Goal: Information Seeking & Learning: Get advice/opinions

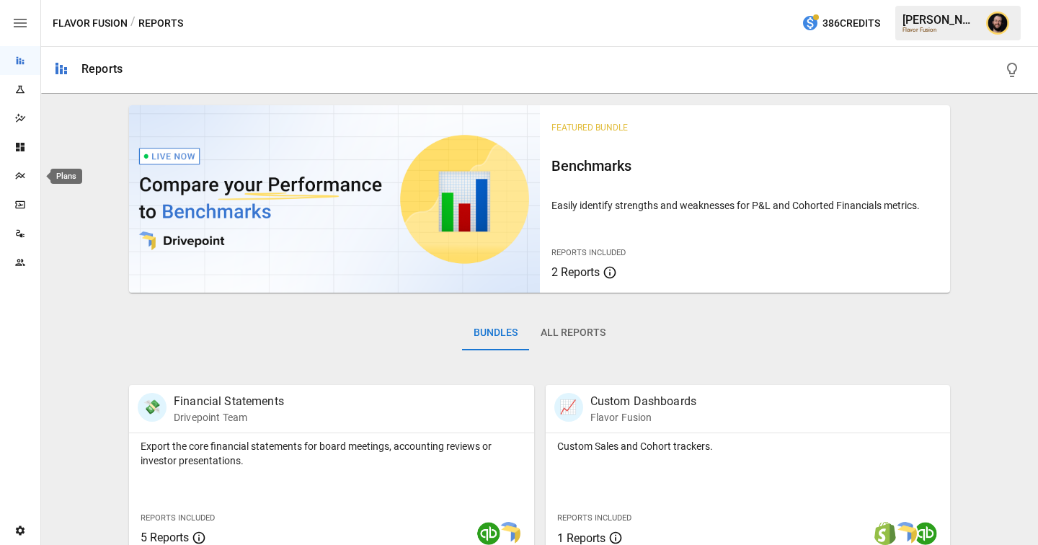
click at [26, 174] on div "Plans" at bounding box center [20, 176] width 40 height 12
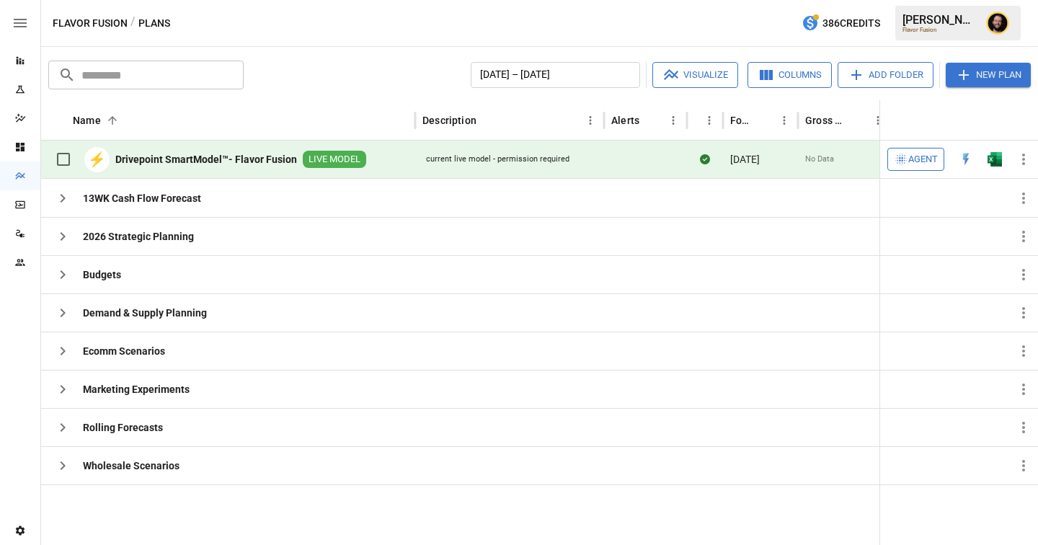
click at [928, 150] on button "Agent" at bounding box center [916, 159] width 57 height 23
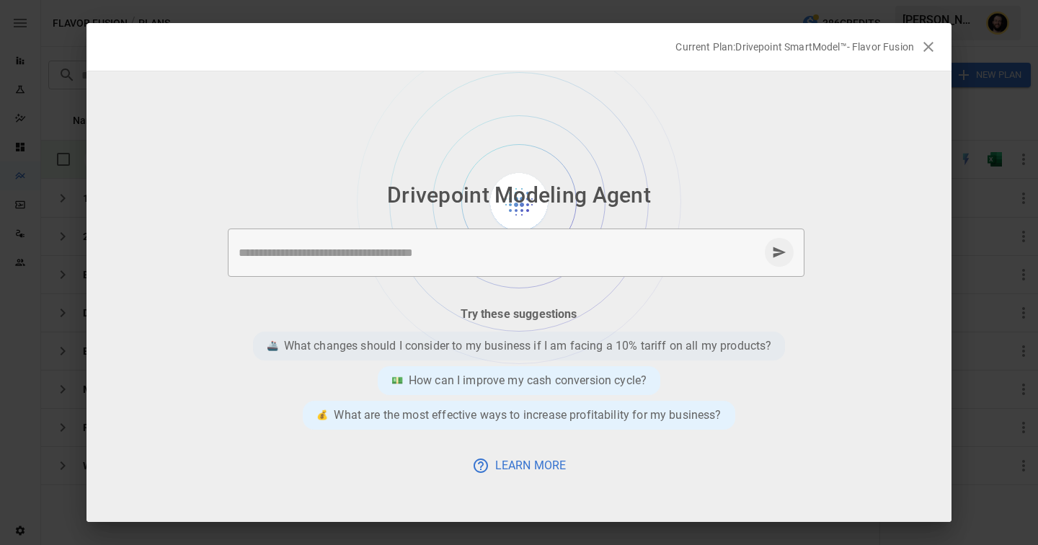
click at [470, 346] on p "What changes should I consider to my business if I am facing a 10% tariff on al…" at bounding box center [528, 345] width 488 height 17
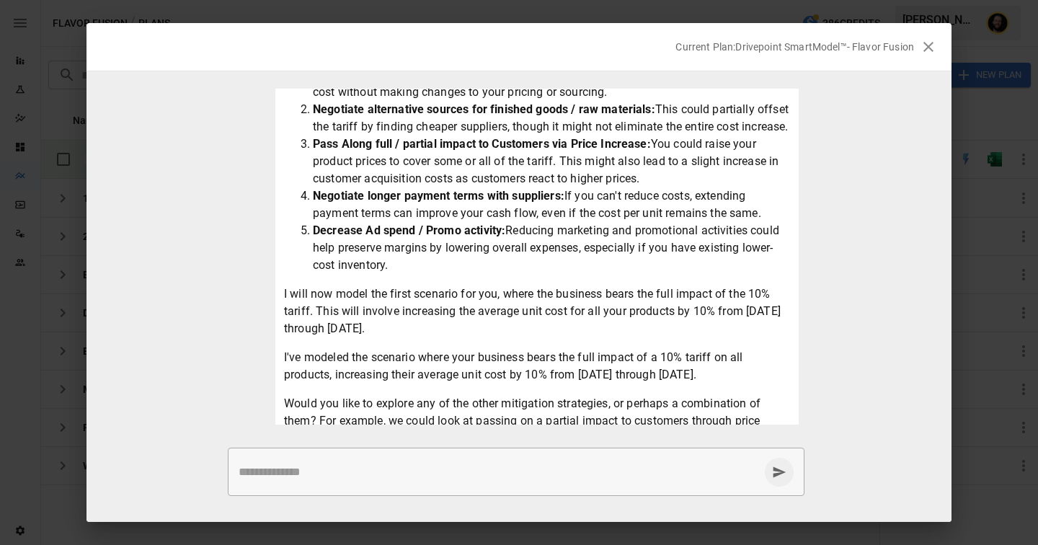
scroll to position [276, 0]
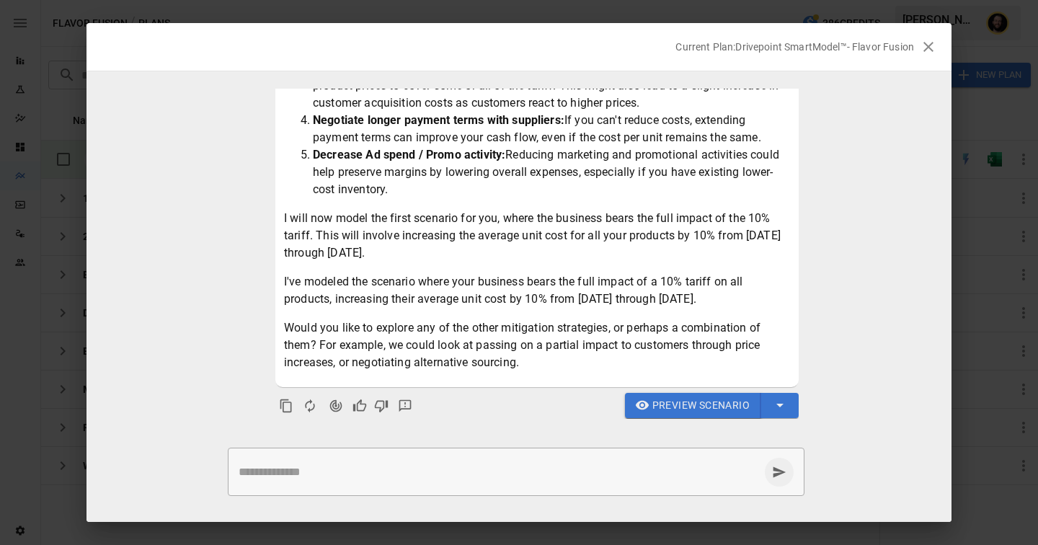
click at [709, 404] on span "Preview Scenario" at bounding box center [700, 406] width 97 height 18
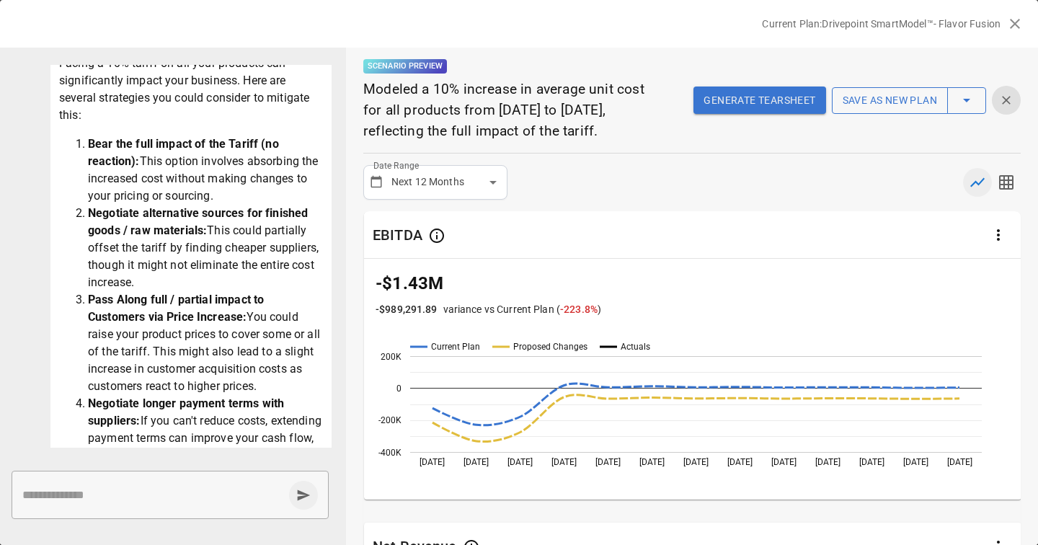
scroll to position [0, 0]
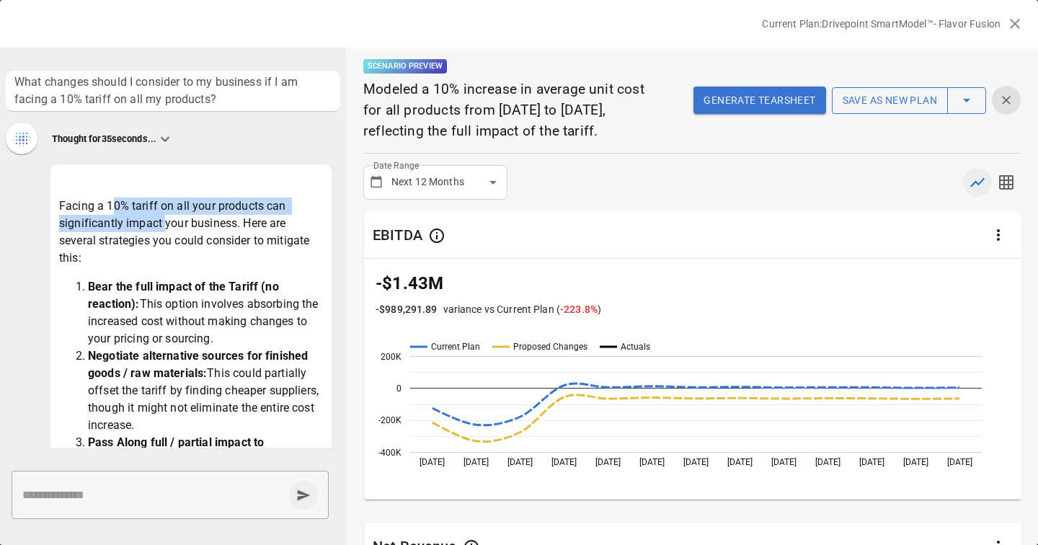
drag, startPoint x: 112, startPoint y: 205, endPoint x: 165, endPoint y: 221, distance: 55.0
click at [165, 221] on p "Facing a 10% tariff on all your products can significantly impact your business…" at bounding box center [191, 232] width 264 height 69
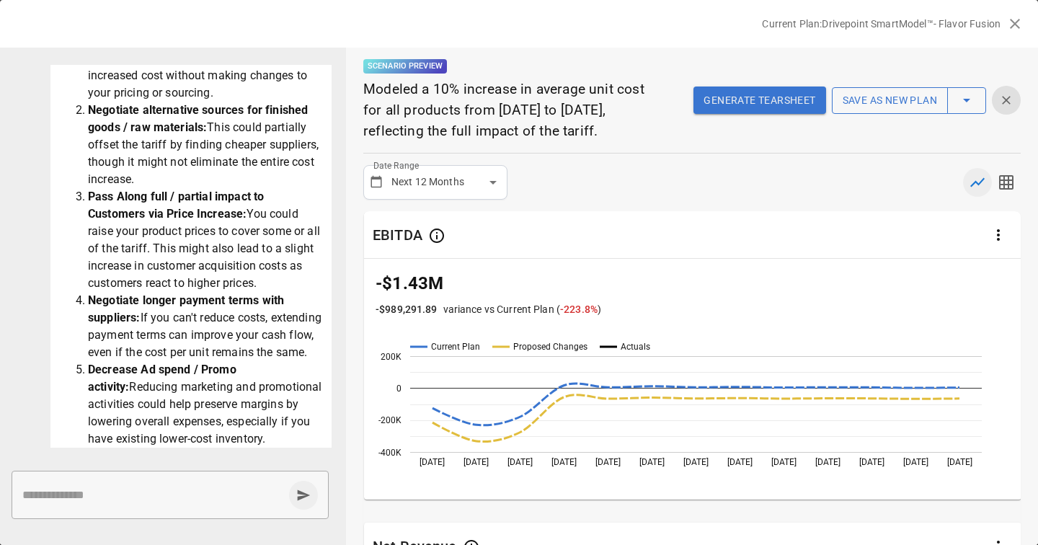
scroll to position [228, 0]
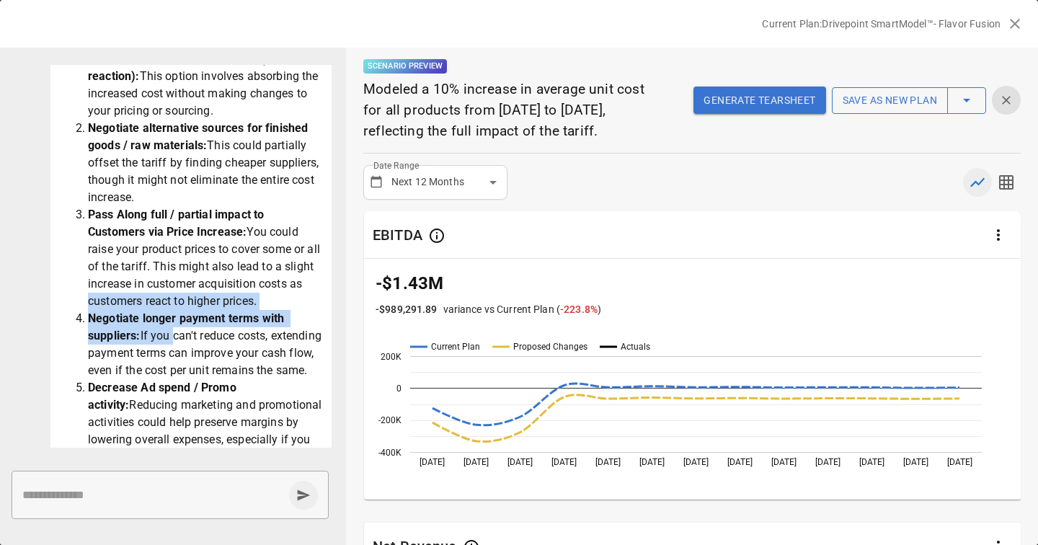
drag, startPoint x: 170, startPoint y: 344, endPoint x: 101, endPoint y: 309, distance: 77.4
click at [101, 309] on ol "Bear the full impact of the Tariff (no reaction): This option involves absorbin…" at bounding box center [191, 257] width 264 height 415
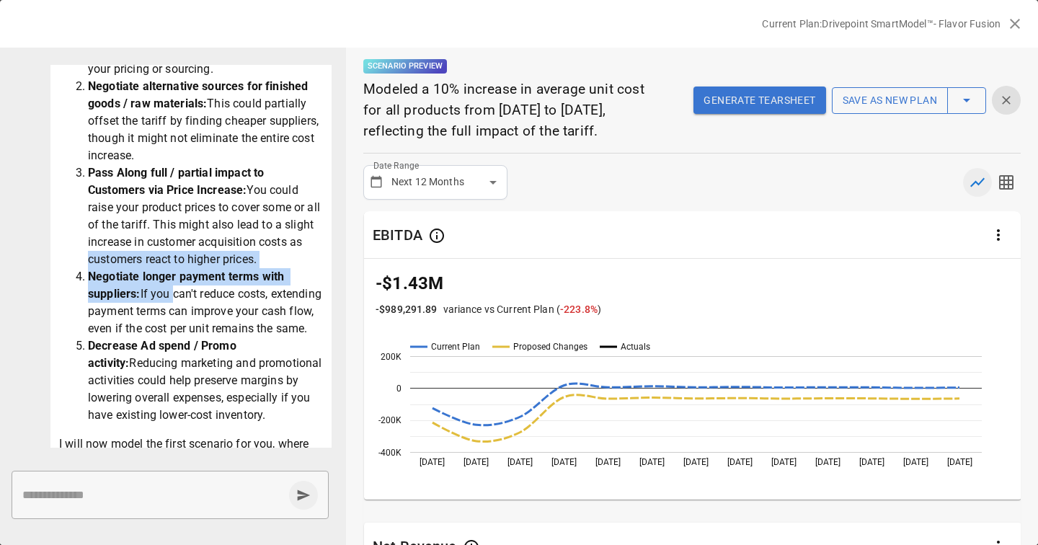
scroll to position [285, 0]
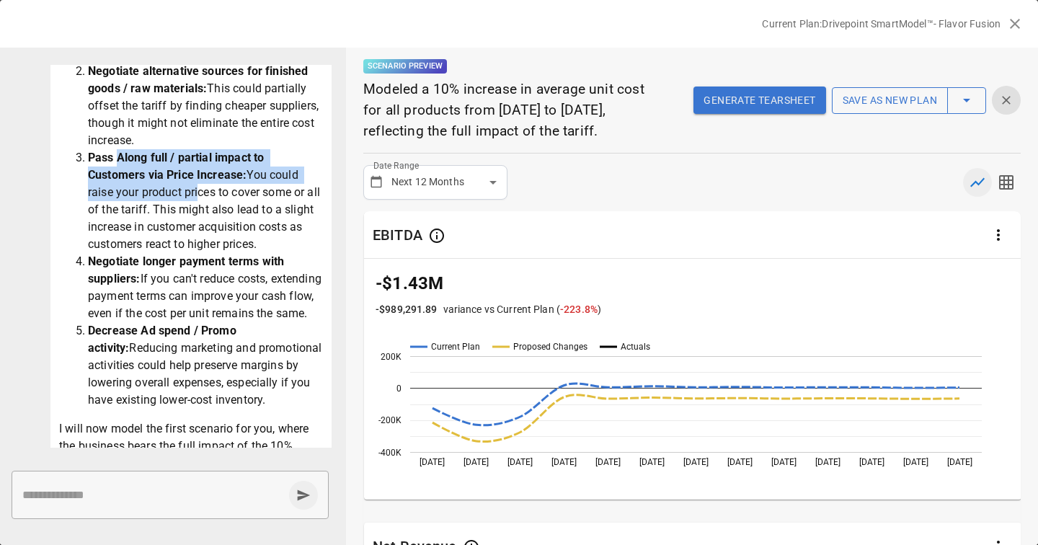
drag, startPoint x: 195, startPoint y: 192, endPoint x: 120, endPoint y: 157, distance: 83.2
click at [120, 157] on li "Pass Along full / partial impact to Customers via Price Increase: You could rai…" at bounding box center [205, 201] width 235 height 104
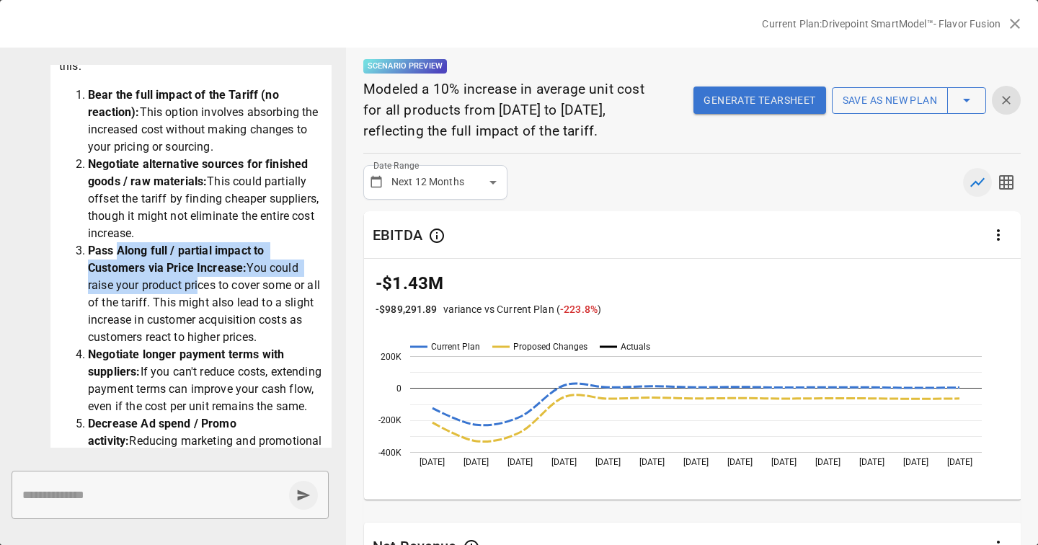
scroll to position [160, 0]
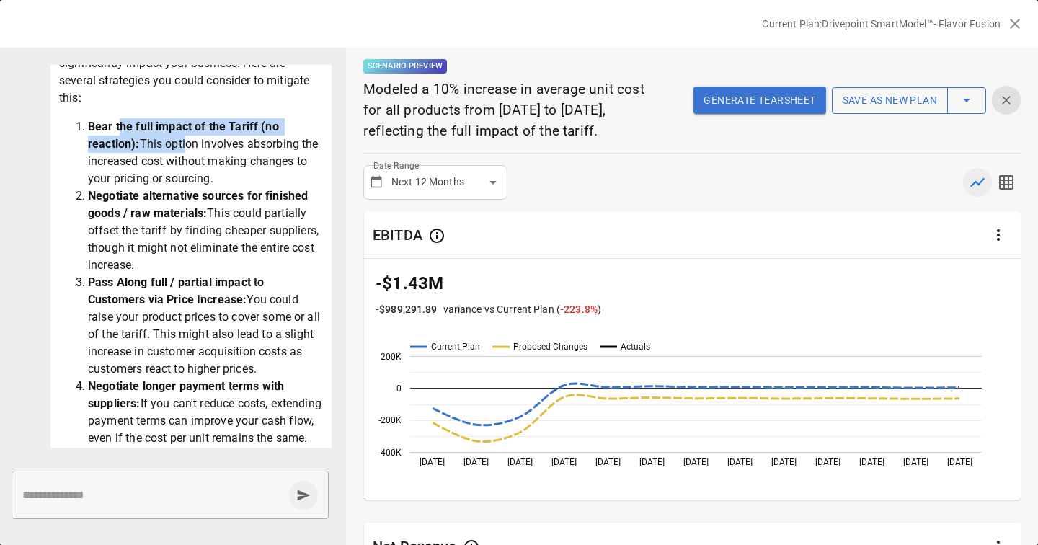
drag, startPoint x: 123, startPoint y: 127, endPoint x: 183, endPoint y: 137, distance: 61.4
click at [183, 137] on li "Bear the full impact of the Tariff (no reaction): This option involves absorbin…" at bounding box center [205, 152] width 235 height 69
